Goal: Task Accomplishment & Management: Manage account settings

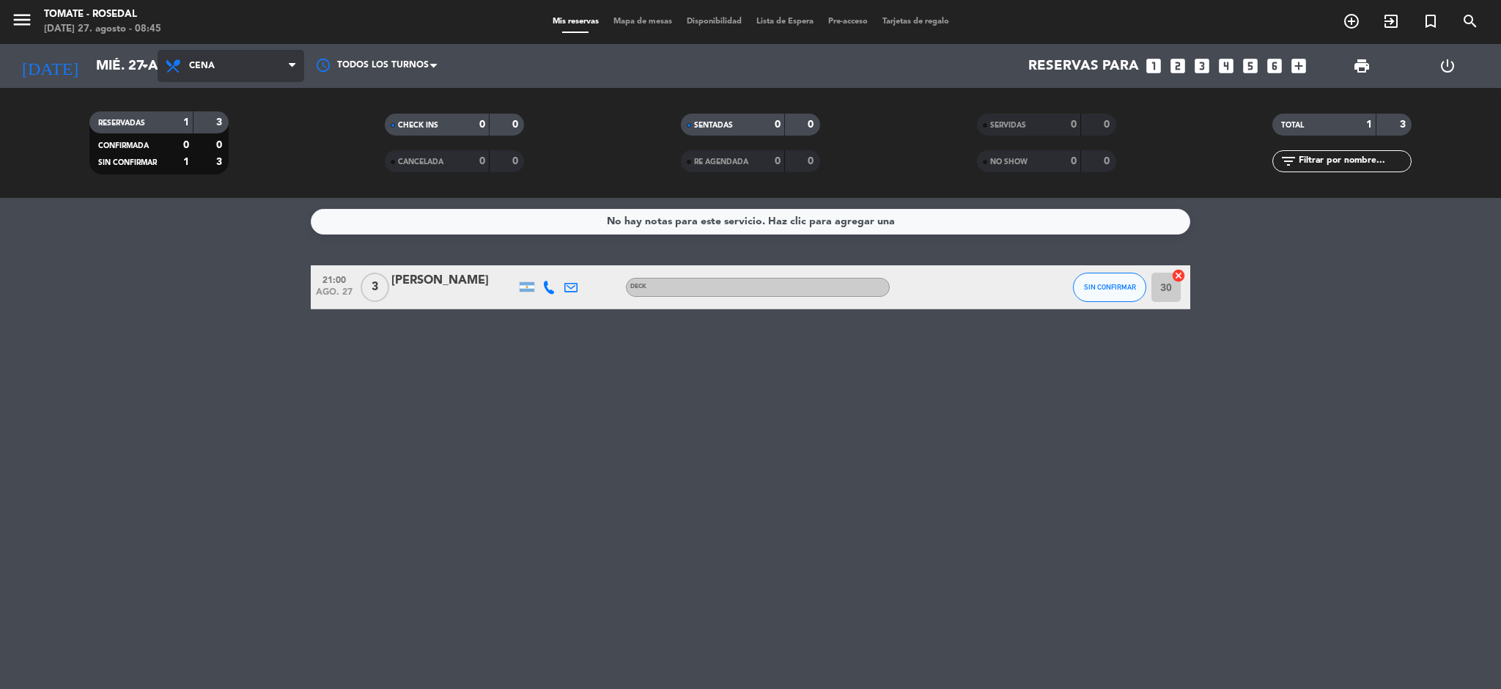
click at [201, 67] on span "Cena" at bounding box center [202, 66] width 26 height 10
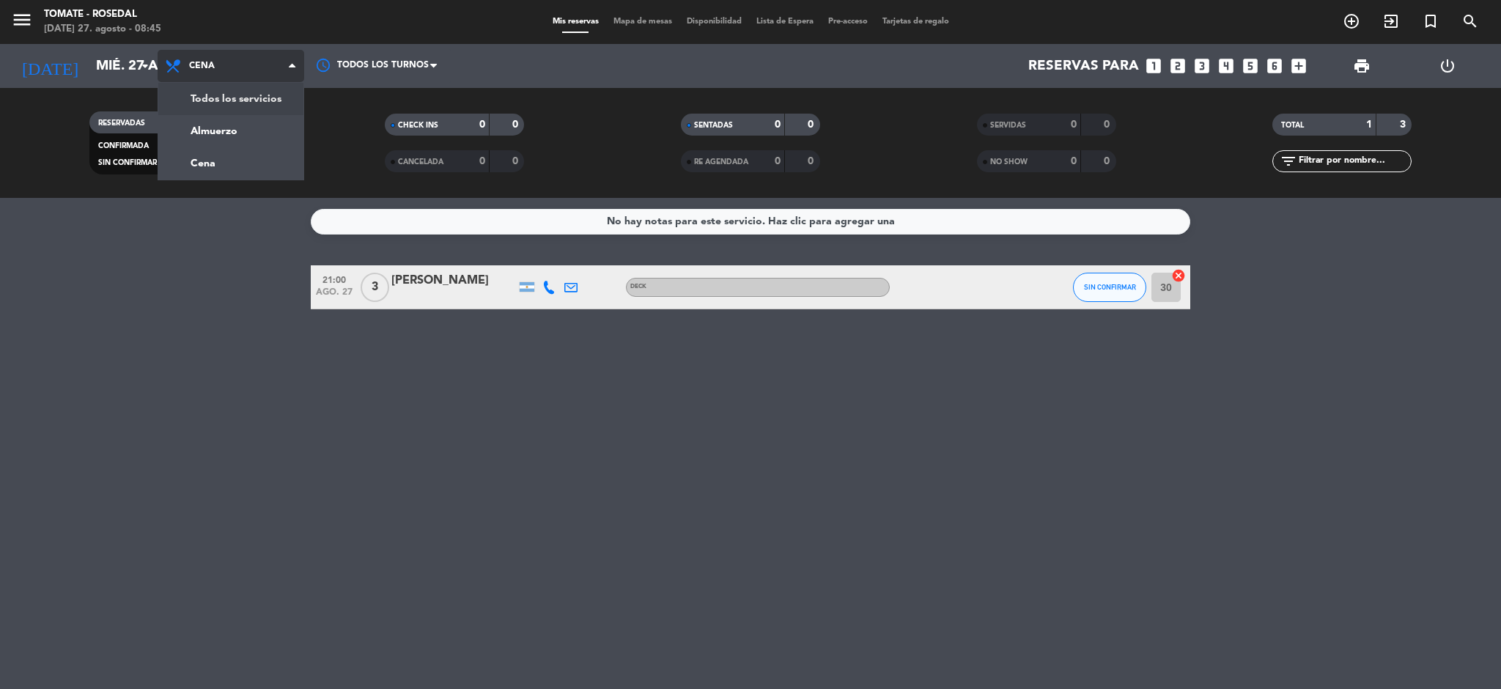
click at [219, 92] on div "menu Tomate - Rosedal [DATE] 27. agosto - 08:45 Mis reservas Mapa de mesas Disp…" at bounding box center [750, 99] width 1501 height 198
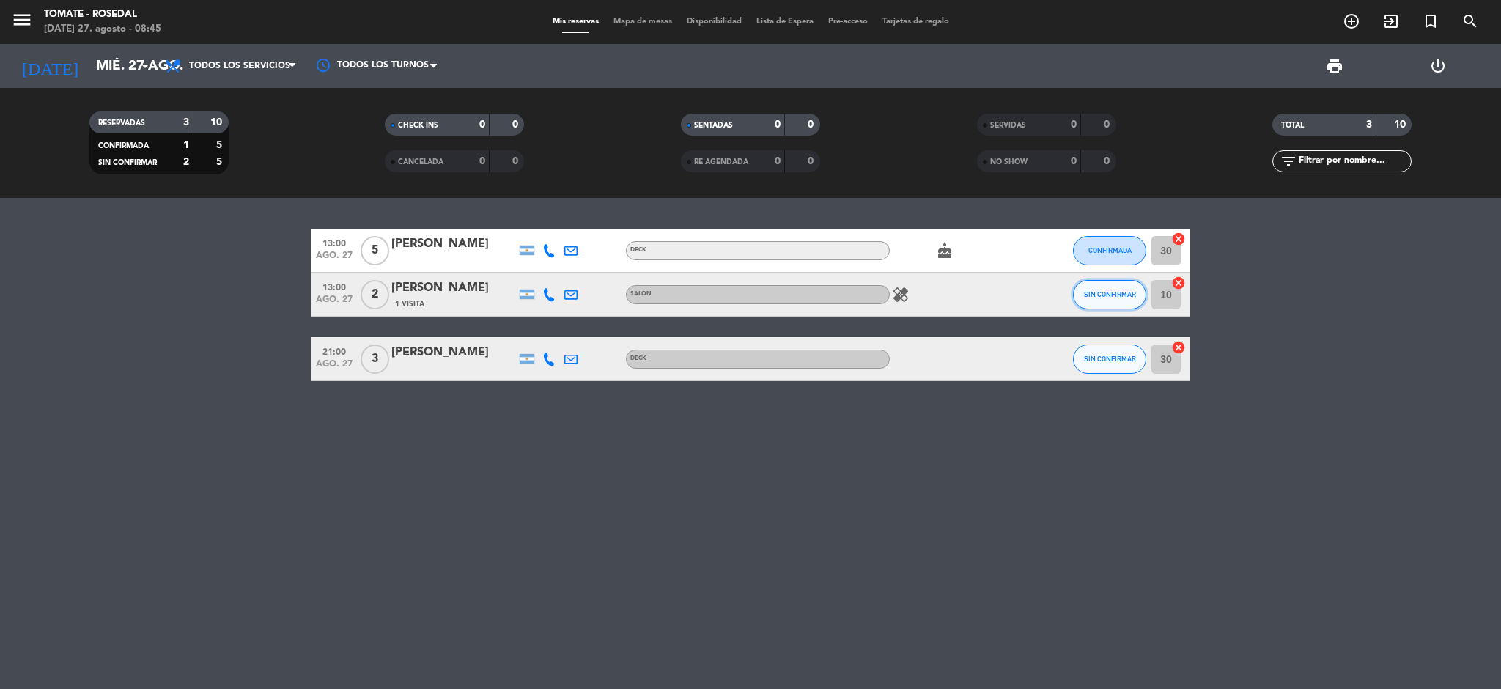
click at [1116, 288] on button "SIN CONFIRMAR" at bounding box center [1109, 294] width 73 height 29
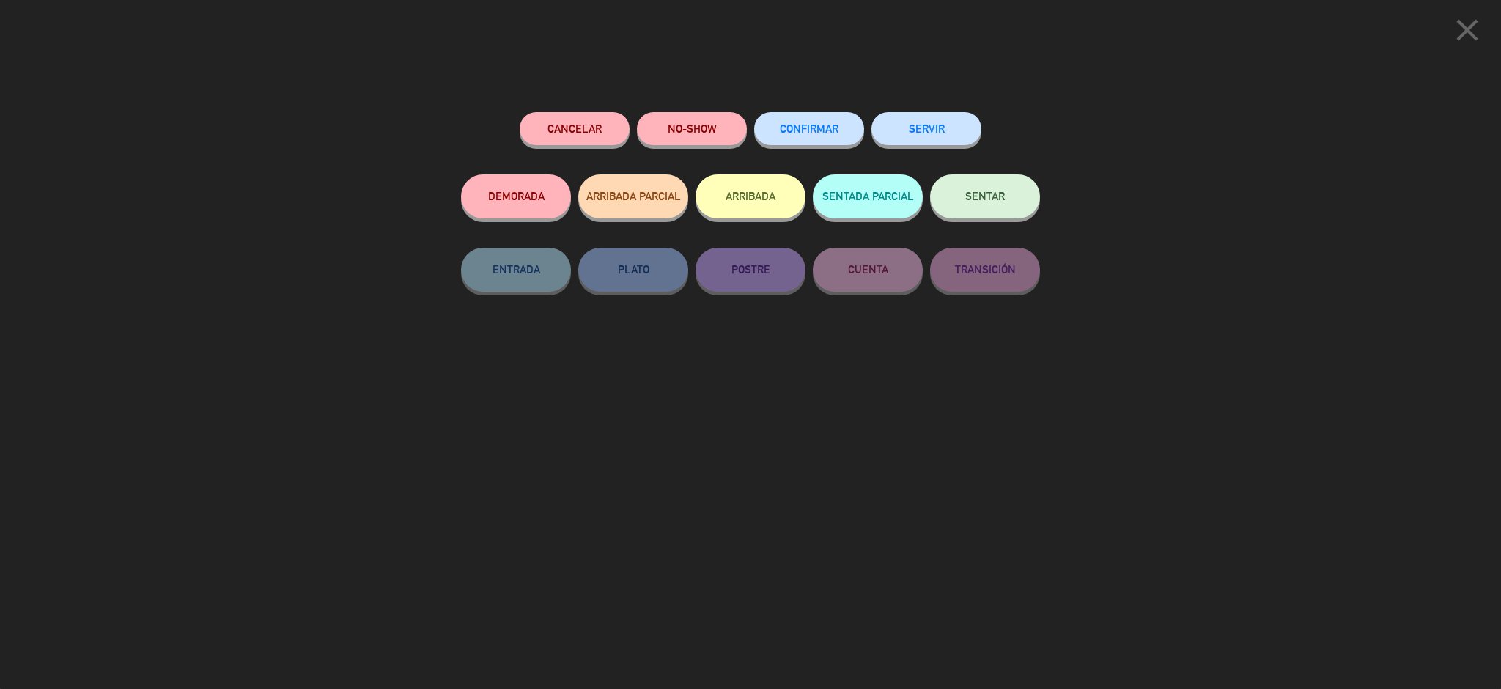
click at [803, 134] on span "CONFIRMAR" at bounding box center [809, 128] width 59 height 12
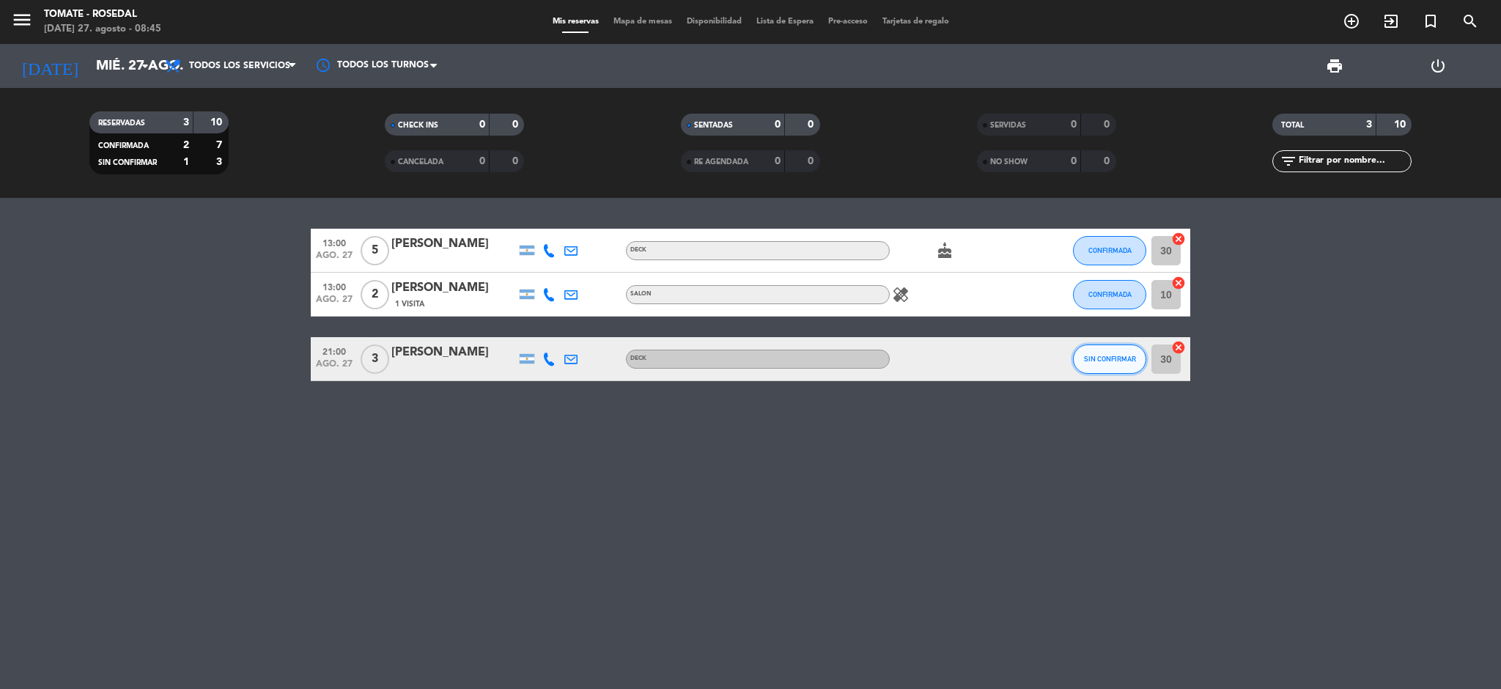
click at [1111, 369] on button "SIN CONFIRMAR" at bounding box center [1109, 359] width 73 height 29
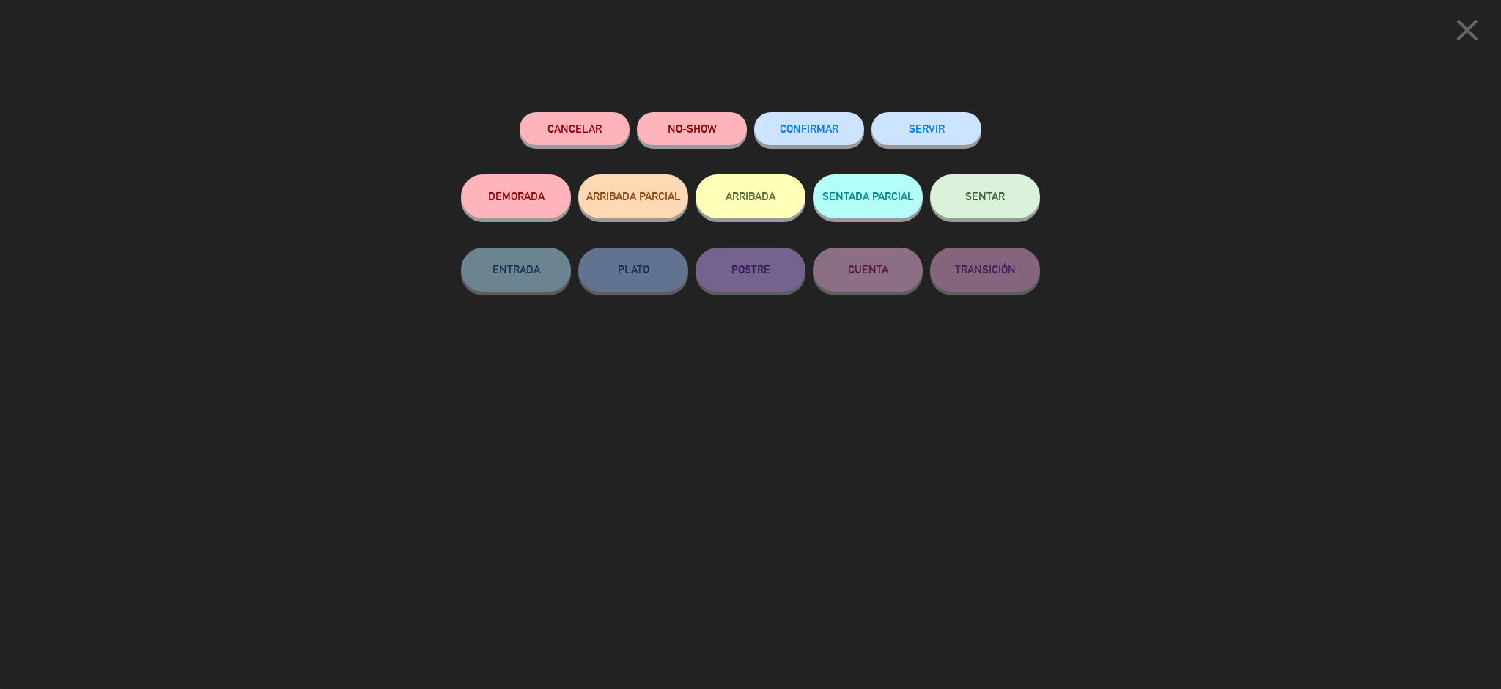
click at [820, 132] on span "CONFIRMAR" at bounding box center [809, 128] width 59 height 12
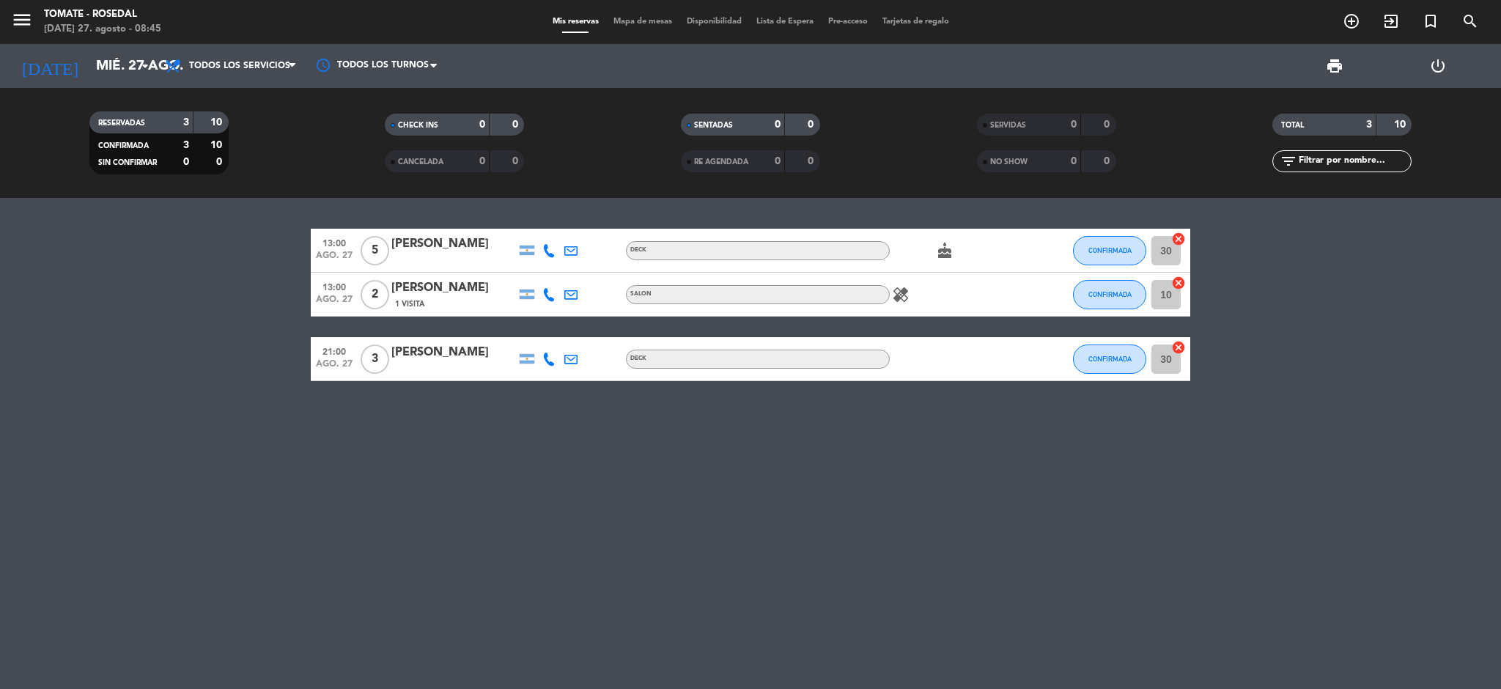
drag, startPoint x: 1318, startPoint y: 484, endPoint x: 20, endPoint y: -38, distance: 1399.2
click at [20, 0] on html "close × Tomate - Rosedal × chrome_reader_mode Listado de Reservas account_box C…" at bounding box center [750, 344] width 1501 height 689
click at [908, 298] on icon "healing" at bounding box center [901, 295] width 18 height 18
